Goal: Use online tool/utility: Utilize a website feature to perform a specific function

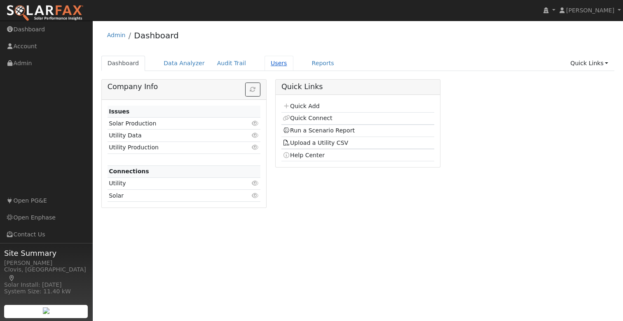
click at [265, 64] on link "Users" at bounding box center [279, 63] width 29 height 15
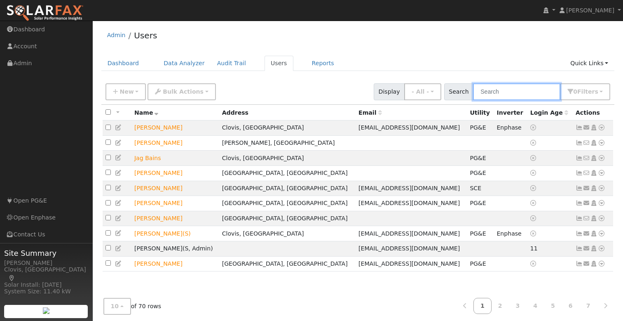
click at [519, 91] on input "text" at bounding box center [516, 91] width 87 height 17
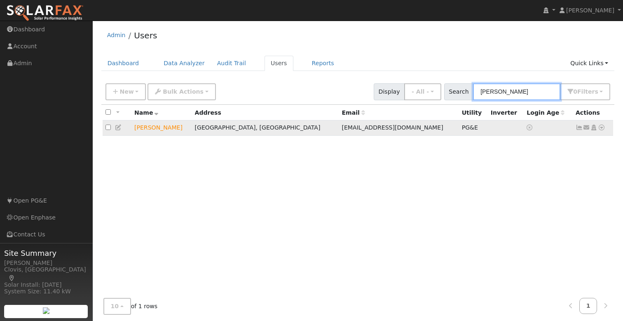
type input "greg"
click at [602, 128] on icon at bounding box center [601, 127] width 7 height 6
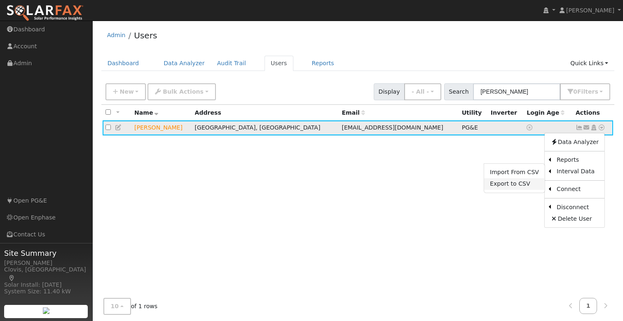
click at [522, 184] on link "Export to CSV" at bounding box center [514, 184] width 61 height 12
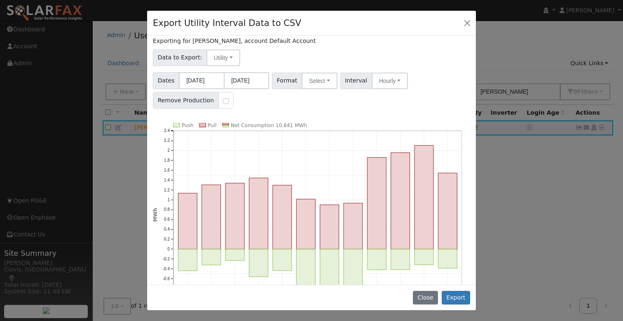
scroll to position [24, 0]
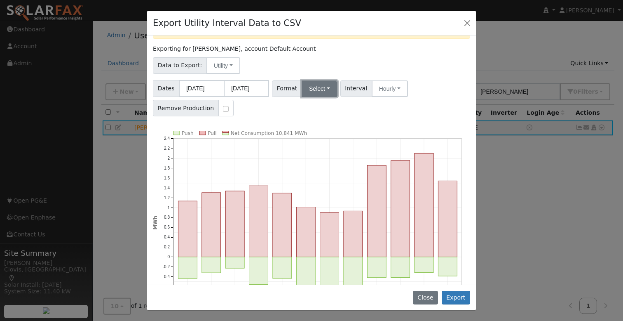
click at [320, 90] on button "Select" at bounding box center [320, 88] width 36 height 16
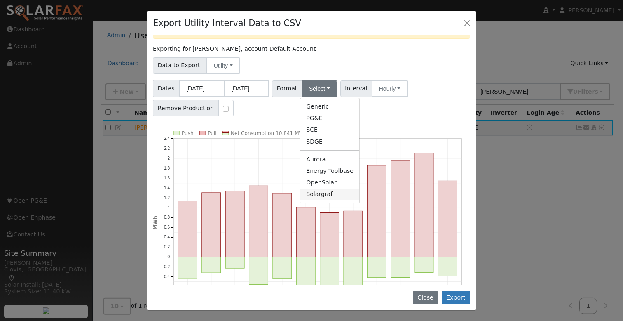
click at [334, 193] on link "Solargraf" at bounding box center [329, 194] width 59 height 12
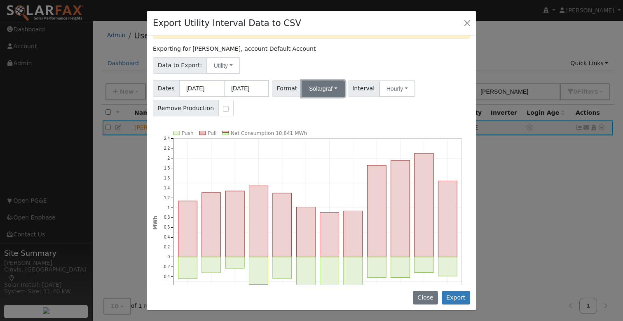
click at [325, 84] on button "Solargraf" at bounding box center [323, 88] width 43 height 16
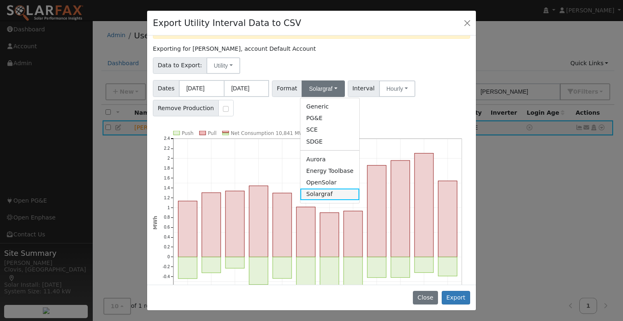
click at [333, 192] on link "Solargraf" at bounding box center [329, 194] width 59 height 12
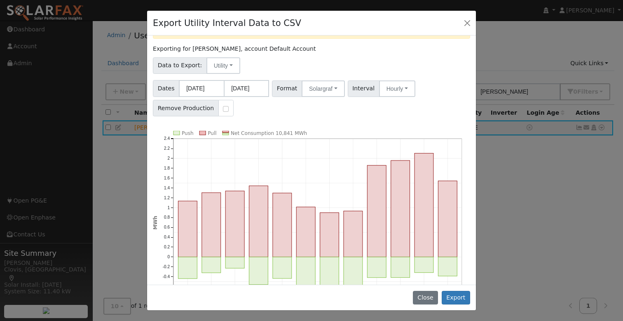
click at [381, 112] on div "Dates 10/01/2024 09/30/2025 Format Solargraf Generic PG&E SCE SDGE Aurora Energ…" at bounding box center [312, 96] width 320 height 39
click at [454, 295] on button "Export" at bounding box center [456, 297] width 28 height 14
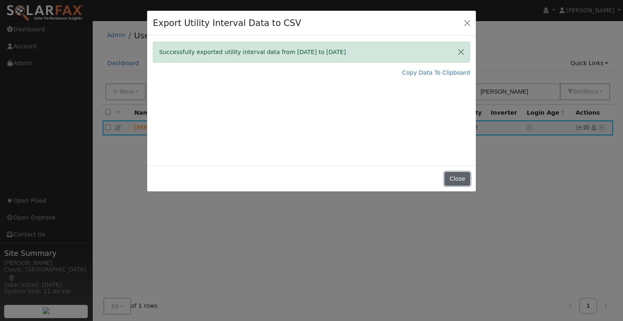
click at [457, 177] on button "Close" at bounding box center [457, 179] width 25 height 14
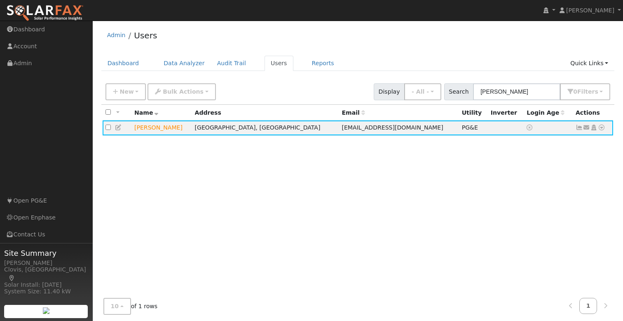
click at [436, 168] on div "All None All on page None on page Name Address Email Utility Inverter Login Age…" at bounding box center [357, 201] width 513 height 192
click at [467, 56] on ul "Dashboard Data Analyzer Audit Trail Users Reports Quick Links Quick Add Quick C…" at bounding box center [357, 63] width 513 height 15
click at [600, 129] on icon at bounding box center [601, 127] width 7 height 6
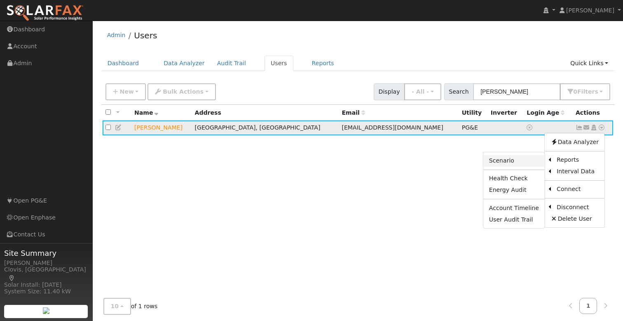
click at [527, 161] on link "Scenario" at bounding box center [513, 161] width 61 height 12
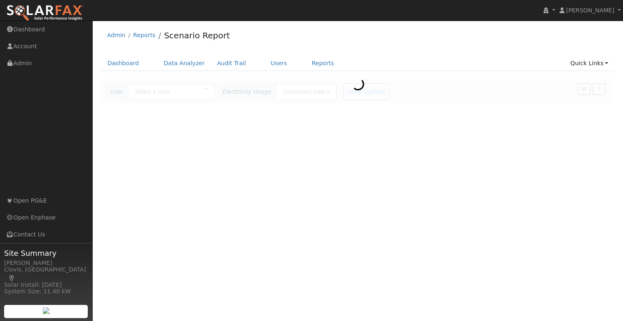
type input "[PERSON_NAME]"
type input "Pacific Gas & Electric"
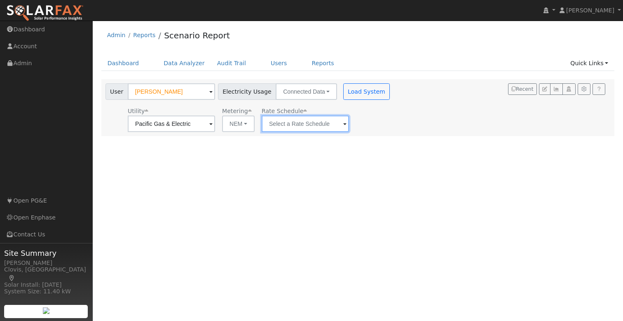
click at [283, 121] on input "text" at bounding box center [305, 123] width 87 height 16
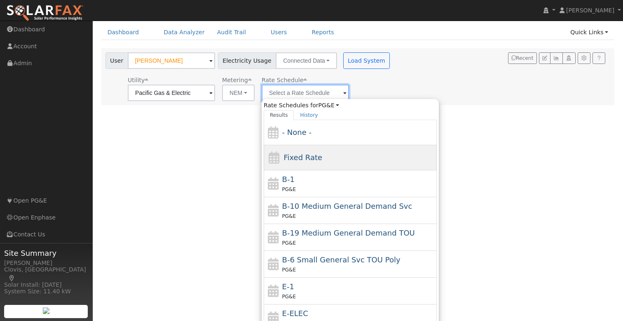
scroll to position [29, 0]
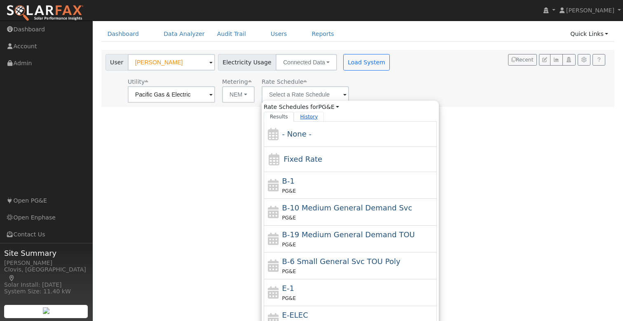
click at [298, 116] on link "History" at bounding box center [309, 117] width 30 height 10
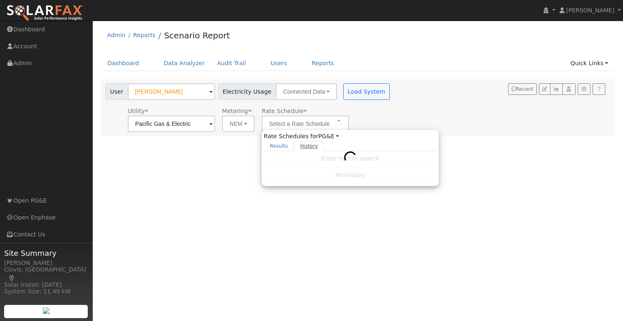
scroll to position [0, 0]
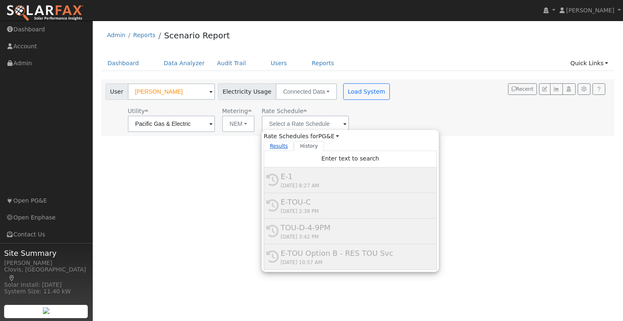
click at [267, 144] on link "Results" at bounding box center [279, 146] width 30 height 10
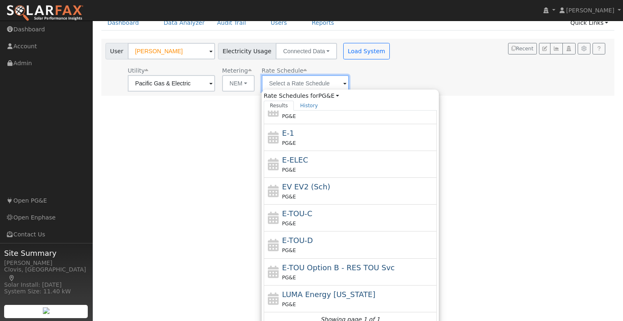
scroll to position [48, 0]
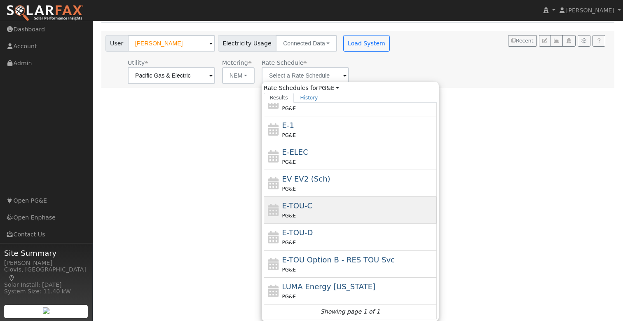
click at [322, 207] on div "E-TOU-C PG&E" at bounding box center [358, 210] width 153 height 20
type input "E-TOU-C"
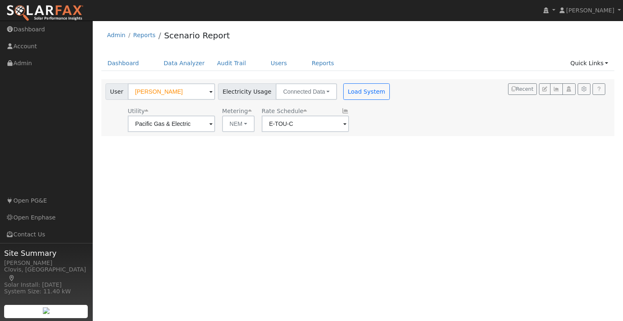
click at [343, 124] on span at bounding box center [344, 123] width 3 height 9
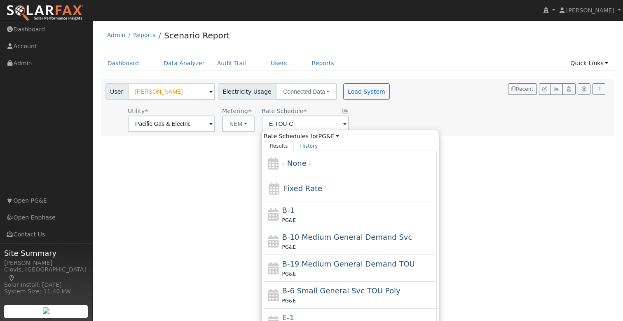
click at [358, 113] on div "Utility Pacific Gas & Electric Metering NEM NEM NBT Rate Schedule E-TOU-C Rate …" at bounding box center [249, 118] width 290 height 28
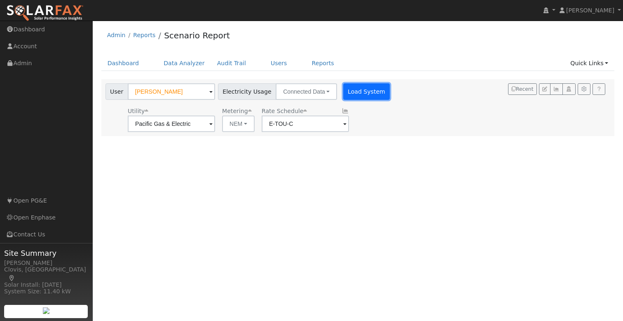
click at [358, 91] on button "Load System" at bounding box center [366, 91] width 47 height 16
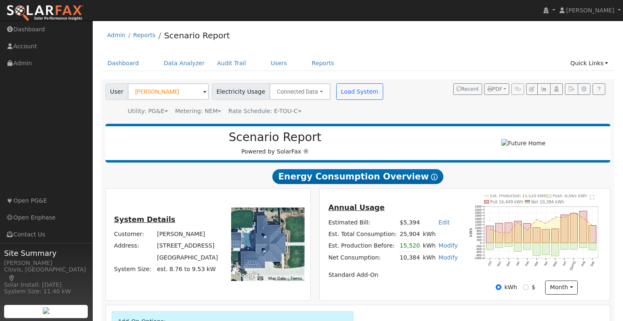
click at [410, 144] on h2 "Scenario Report" at bounding box center [275, 137] width 323 height 14
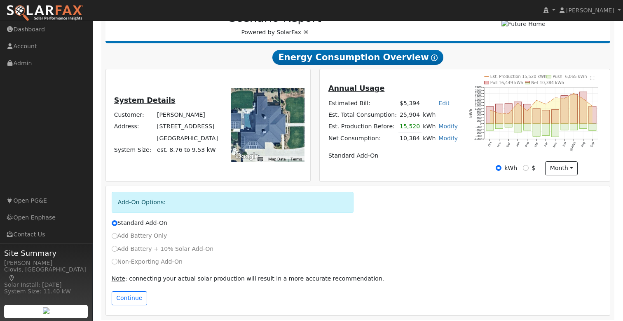
scroll to position [125, 0]
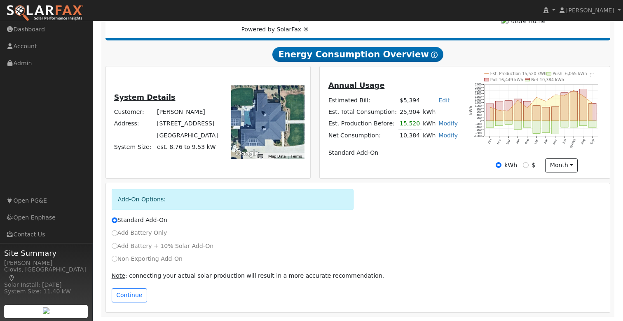
click at [163, 244] on label "Add Battery + 10% Solar Add-On" at bounding box center [163, 245] width 102 height 9
click at [117, 244] on input "Add Battery + 10% Solar Add-On" at bounding box center [115, 246] width 6 height 6
radio input "true"
radio input "false"
click at [146, 257] on label "Non-Exporting Add-On" at bounding box center [147, 258] width 71 height 9
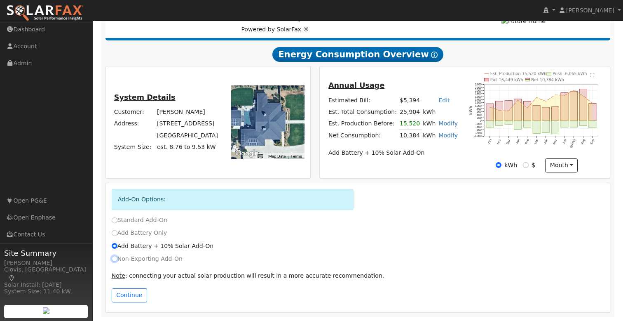
click at [117, 257] on input "Non-Exporting Add-On" at bounding box center [115, 258] width 6 height 6
radio input "true"
radio input "false"
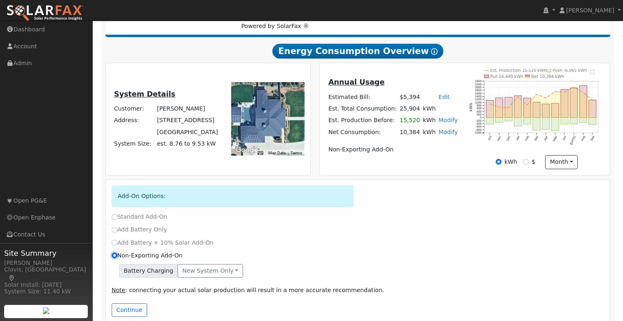
scroll to position [143, 0]
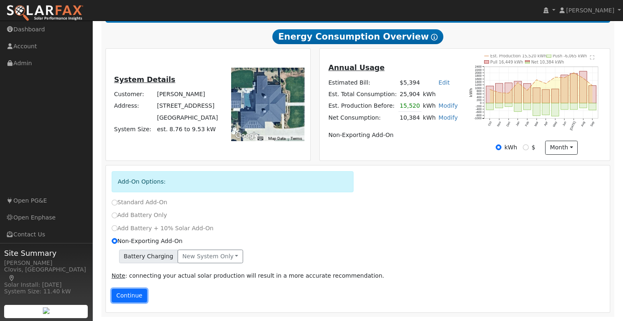
click at [132, 295] on button "Continue" at bounding box center [129, 295] width 35 height 14
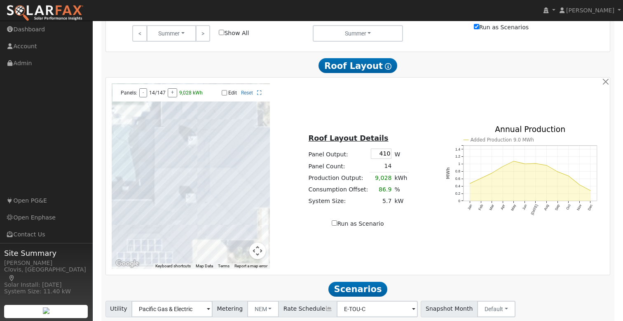
scroll to position [579, 0]
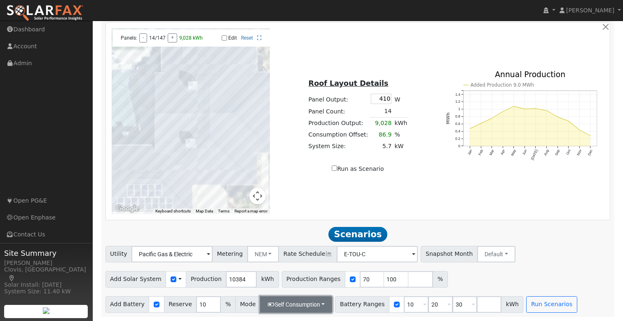
click at [309, 305] on button "Self Consumption" at bounding box center [296, 304] width 72 height 16
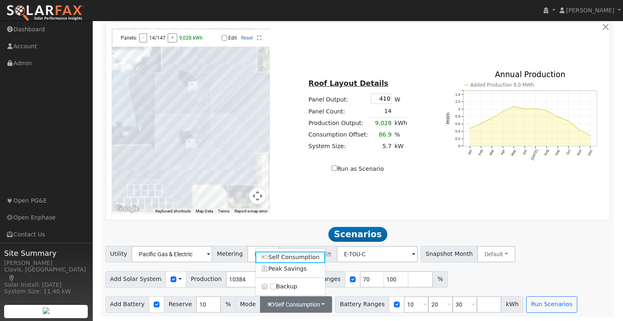
click at [532, 257] on div "Utility Pacific Gas & Electric Metering NEM NEM NBT Rate Schedule E-TOU-C - Non…" at bounding box center [358, 252] width 508 height 19
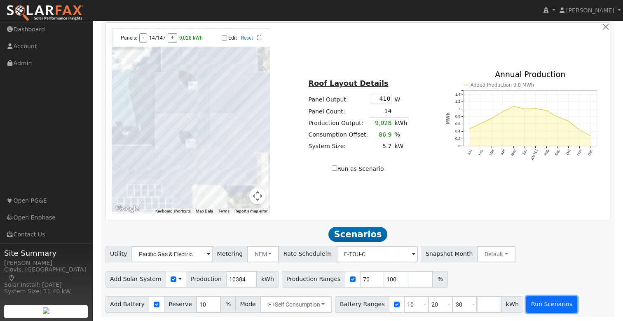
click at [536, 300] on button "Run Scenarios" at bounding box center [551, 304] width 51 height 16
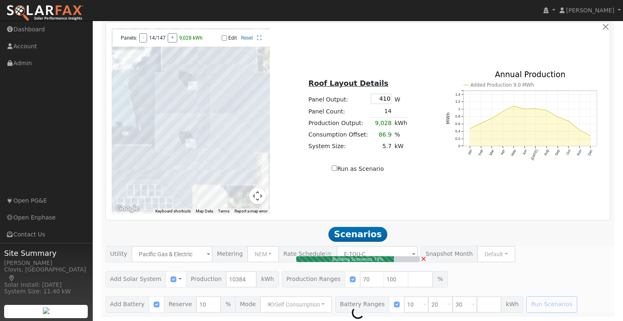
type input "7.6"
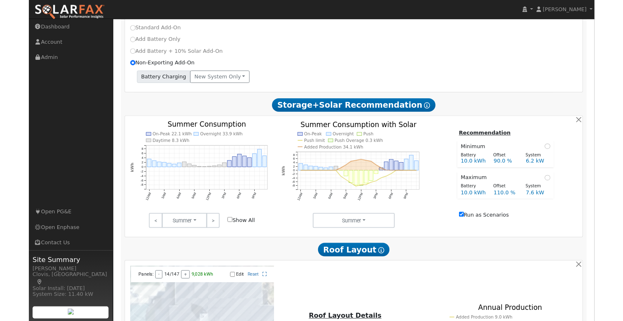
scroll to position [149, 0]
